Goal: Task Accomplishment & Management: Complete application form

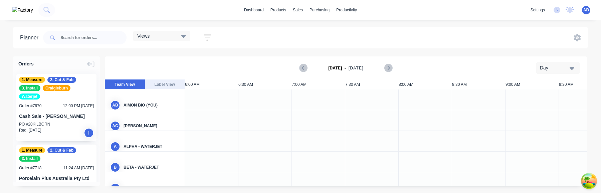
scroll to position [0, 0]
click at [251, 12] on link "dashboard" at bounding box center [254, 10] width 26 height 10
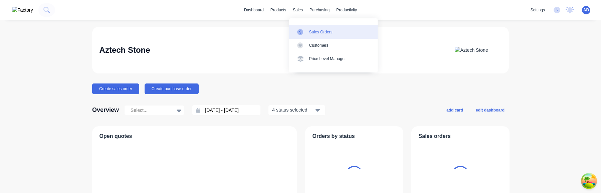
click at [313, 34] on div "Sales Orders" at bounding box center [320, 32] width 23 height 6
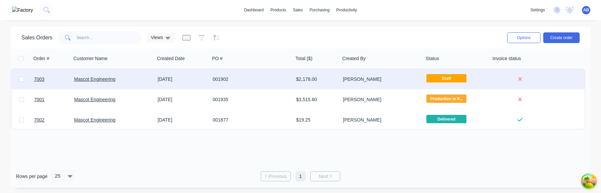
click at [366, 76] on div "Sally Donaldson" at bounding box center [380, 79] width 74 height 7
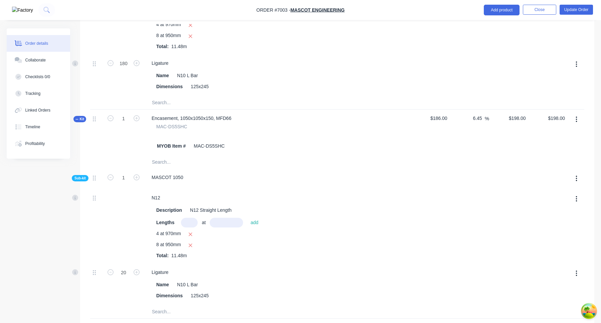
scroll to position [197, 0]
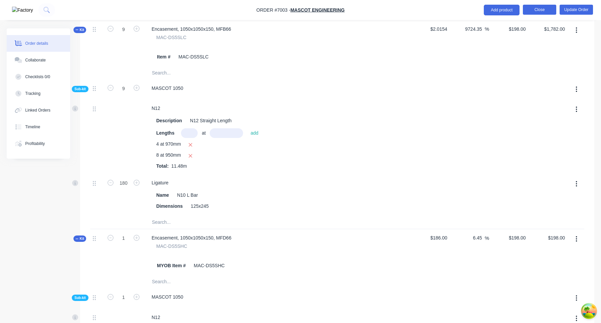
click at [537, 14] on button "Close" at bounding box center [539, 10] width 33 height 10
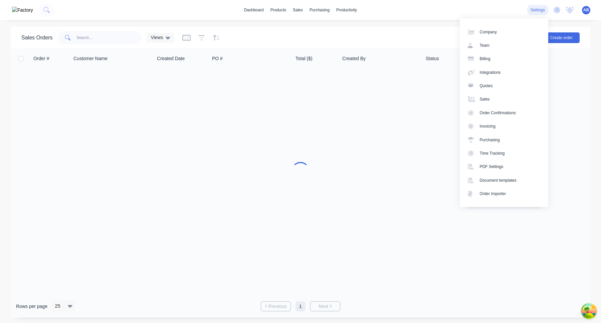
click at [538, 10] on div "settings" at bounding box center [537, 10] width 21 height 10
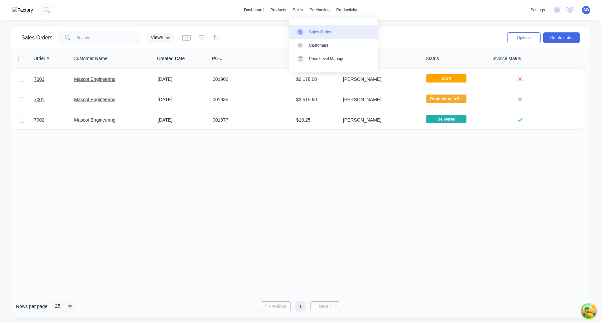
click at [308, 27] on link "Sales Orders" at bounding box center [333, 31] width 88 height 13
click at [311, 34] on div "Sales Orders" at bounding box center [320, 32] width 23 height 6
click at [306, 173] on div "Order # Customer Name Created Date PO # Total ($) Created By Status Invoice sta…" at bounding box center [301, 171] width 580 height 246
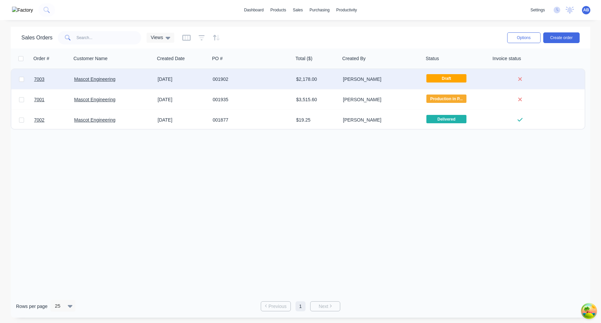
click at [419, 82] on div "Sally Donaldson" at bounding box center [381, 79] width 83 height 20
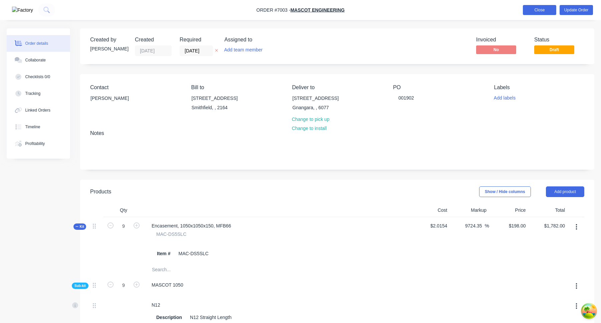
click at [538, 11] on button "Close" at bounding box center [539, 10] width 33 height 10
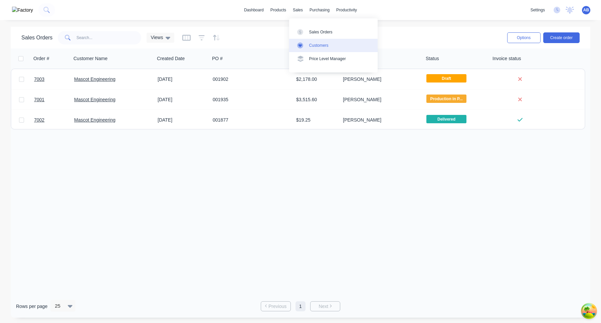
click at [321, 42] on div "Customers" at bounding box center [318, 45] width 19 height 6
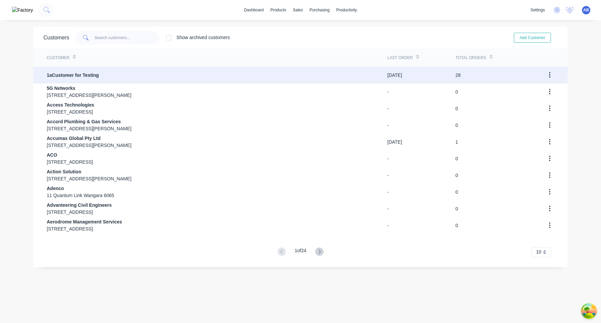
click at [220, 81] on div "1aCustomer for Testing" at bounding box center [217, 75] width 341 height 17
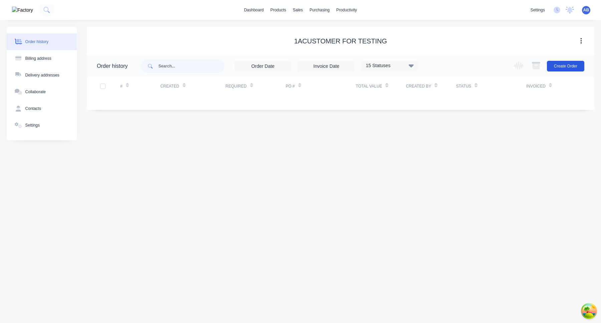
click at [565, 61] on button "Create Order" at bounding box center [565, 66] width 37 height 11
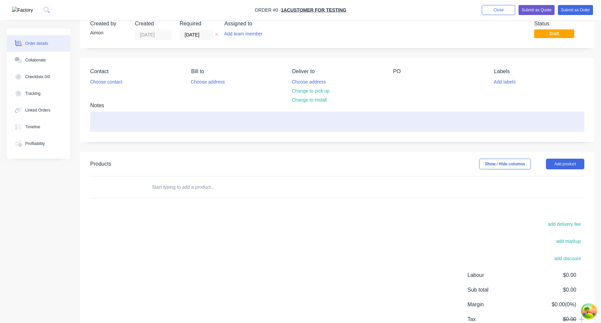
scroll to position [58, 0]
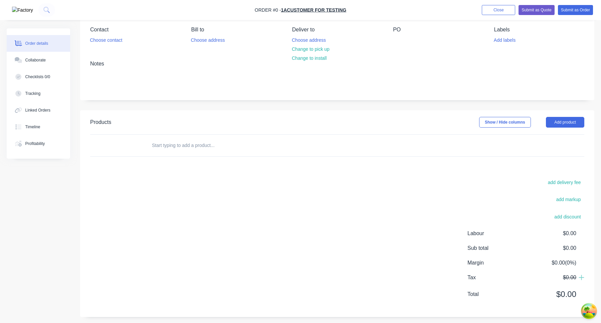
click at [182, 145] on input "text" at bounding box center [219, 145] width 134 height 13
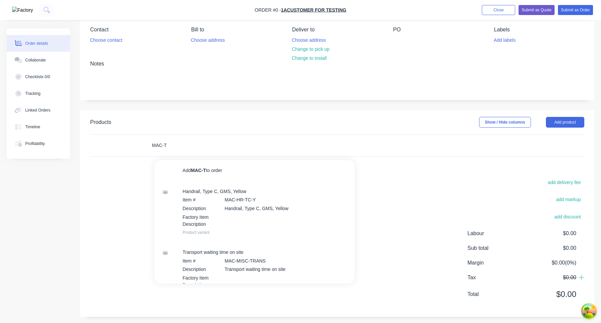
type input "MAC-"
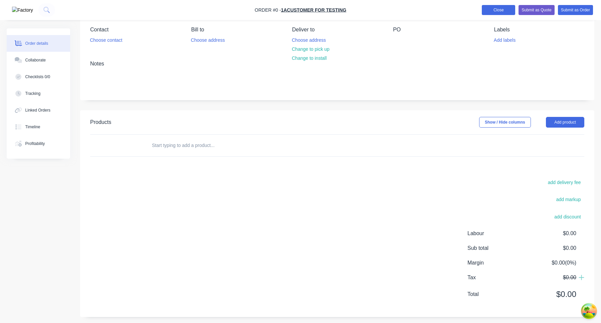
click at [490, 8] on button "Close" at bounding box center [498, 10] width 33 height 10
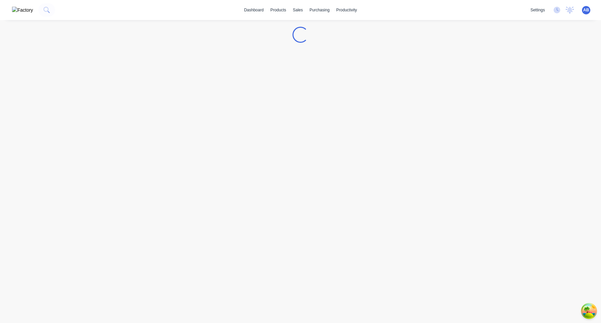
click at [493, 9] on div "dashboard products sales purchasing productivity dashboard products Product Cat…" at bounding box center [300, 10] width 601 height 20
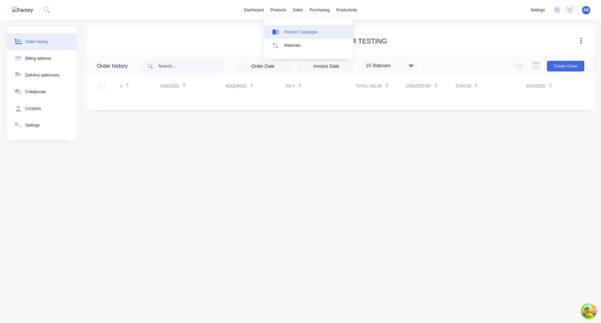
click at [291, 28] on link "Product Catalogue" at bounding box center [308, 31] width 88 height 13
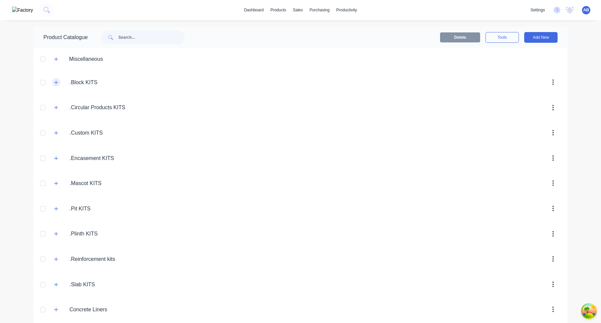
click at [54, 84] on icon "button" at bounding box center [56, 82] width 4 height 5
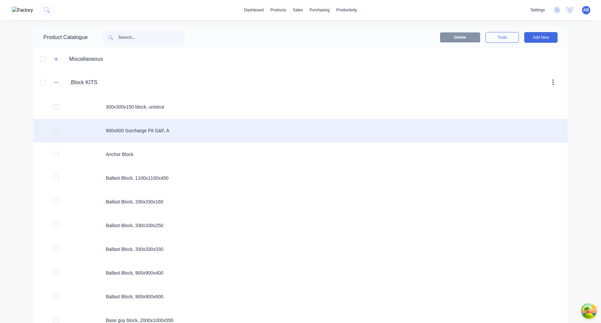
click at [190, 133] on div "900x900 Surcharge Pit G&F, A" at bounding box center [300, 131] width 534 height 24
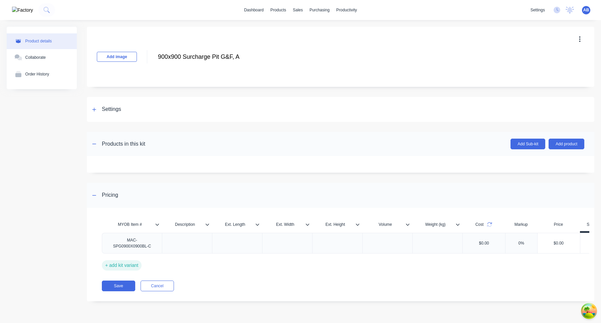
click at [132, 193] on div "+ add kit variant" at bounding box center [122, 265] width 40 height 10
click at [141, 193] on div at bounding box center [132, 261] width 33 height 9
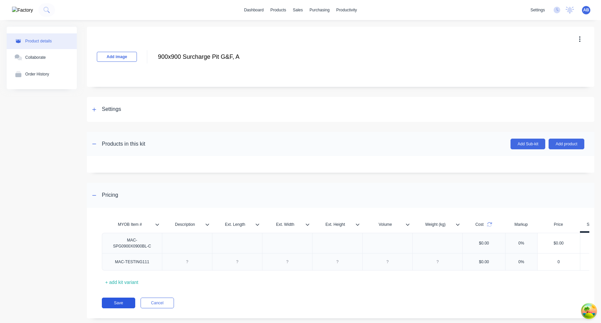
click at [118, 193] on button "Save" at bounding box center [118, 302] width 33 height 11
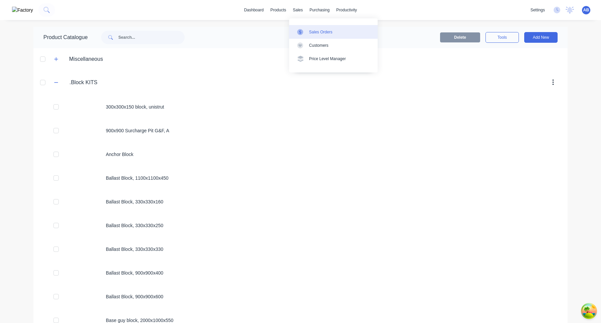
click at [314, 30] on div "Sales Orders" at bounding box center [320, 32] width 23 height 6
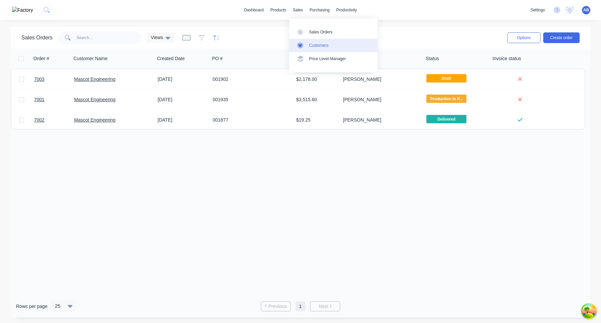
click at [317, 48] on link "Customers" at bounding box center [333, 45] width 88 height 13
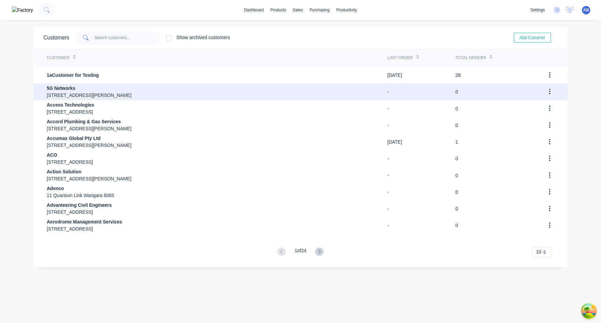
click at [276, 84] on div "5G Networks Level 8 , 99 William Street Melbourne 3000" at bounding box center [217, 91] width 341 height 17
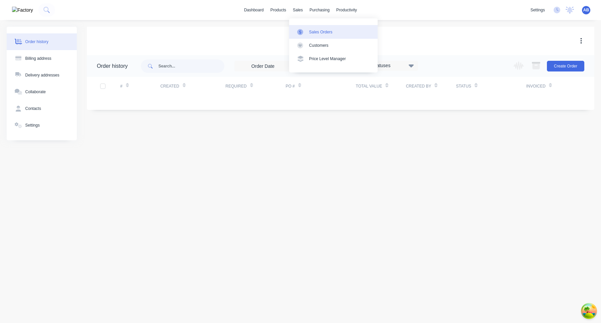
click at [312, 34] on div "Sales Orders" at bounding box center [320, 32] width 23 height 6
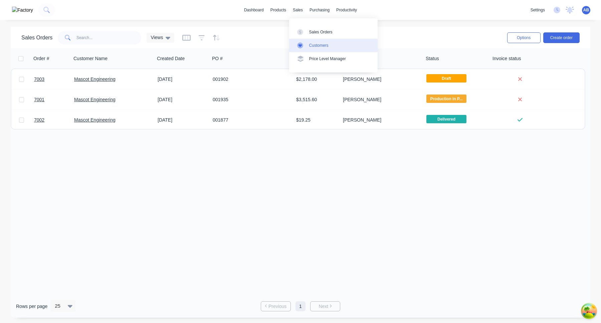
click at [313, 43] on div "Customers" at bounding box center [318, 45] width 19 height 6
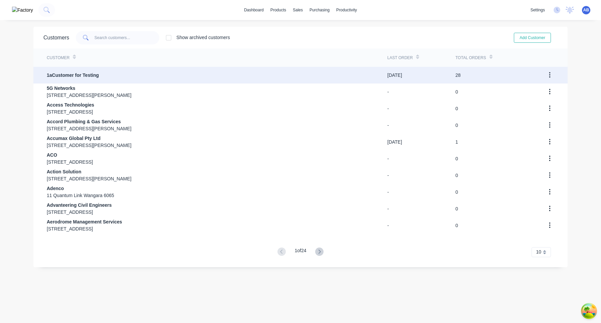
click at [328, 81] on div "1aCustomer for Testing" at bounding box center [217, 75] width 341 height 17
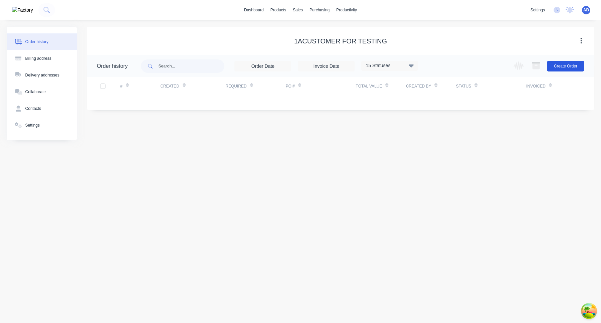
click at [559, 65] on button "Create Order" at bounding box center [565, 66] width 37 height 11
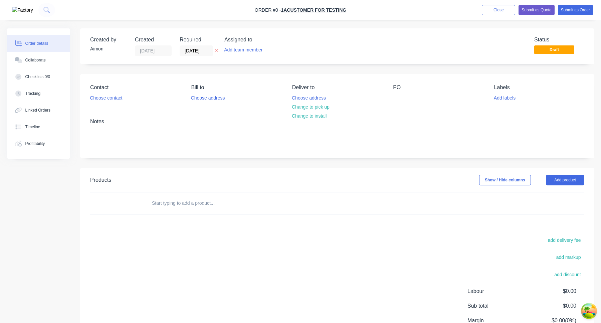
scroll to position [62, 0]
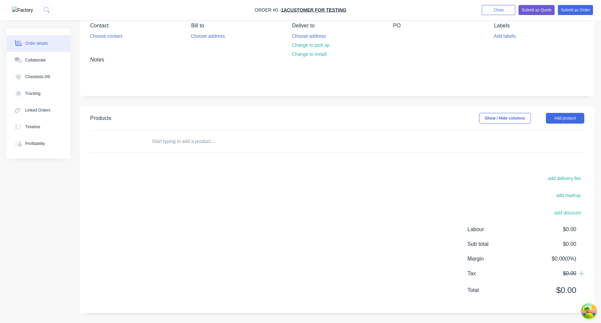
click at [211, 141] on input "text" at bounding box center [219, 141] width 134 height 13
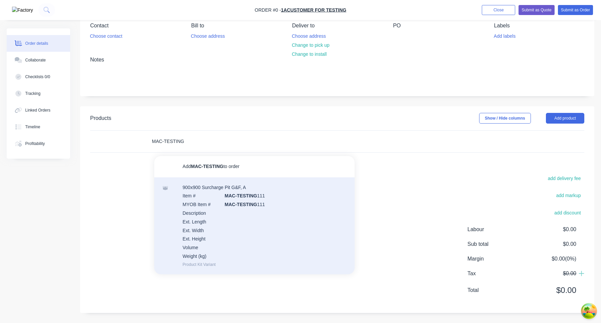
type input "MAC-TESTING"
click at [240, 193] on div "900x900 Surcharge Pit G&F, A Item # MAC-TESTING 111 MYOB Item # MAC-TESTING 111…" at bounding box center [254, 225] width 200 height 97
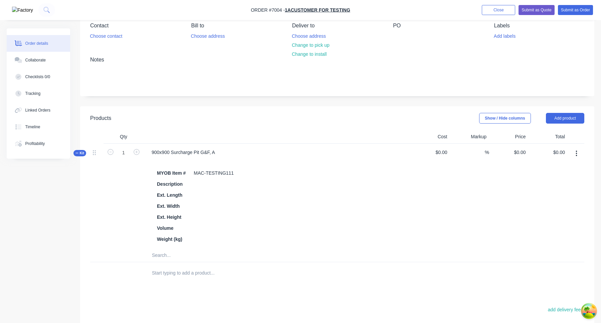
click at [577, 153] on button "button" at bounding box center [577, 154] width 16 height 12
click at [541, 193] on div "Delete" at bounding box center [552, 225] width 51 height 10
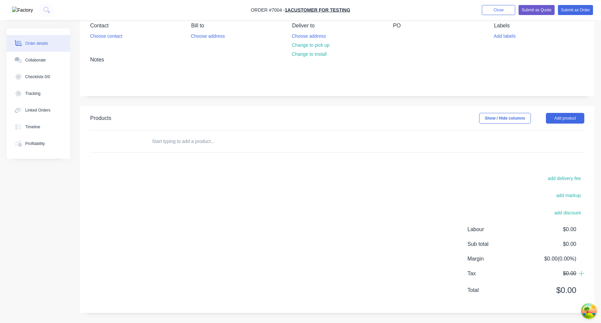
click at [358, 145] on div at bounding box center [263, 141] width 235 height 13
click at [247, 146] on input "text" at bounding box center [219, 141] width 134 height 13
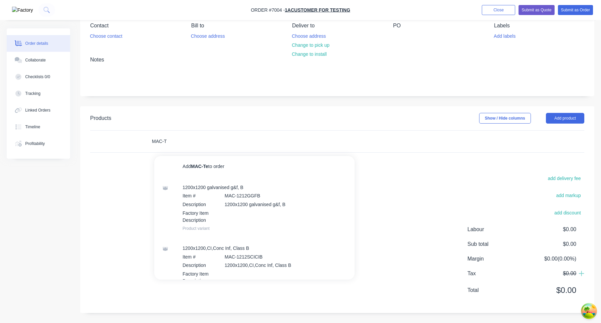
type input "MAC-Te"
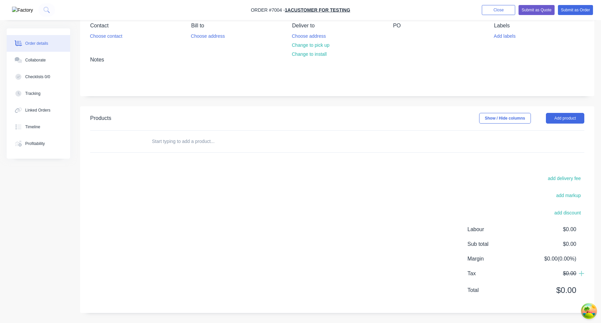
click at [247, 146] on input "text" at bounding box center [219, 141] width 134 height 13
type input "MAC"
